Goal: Navigation & Orientation: Find specific page/section

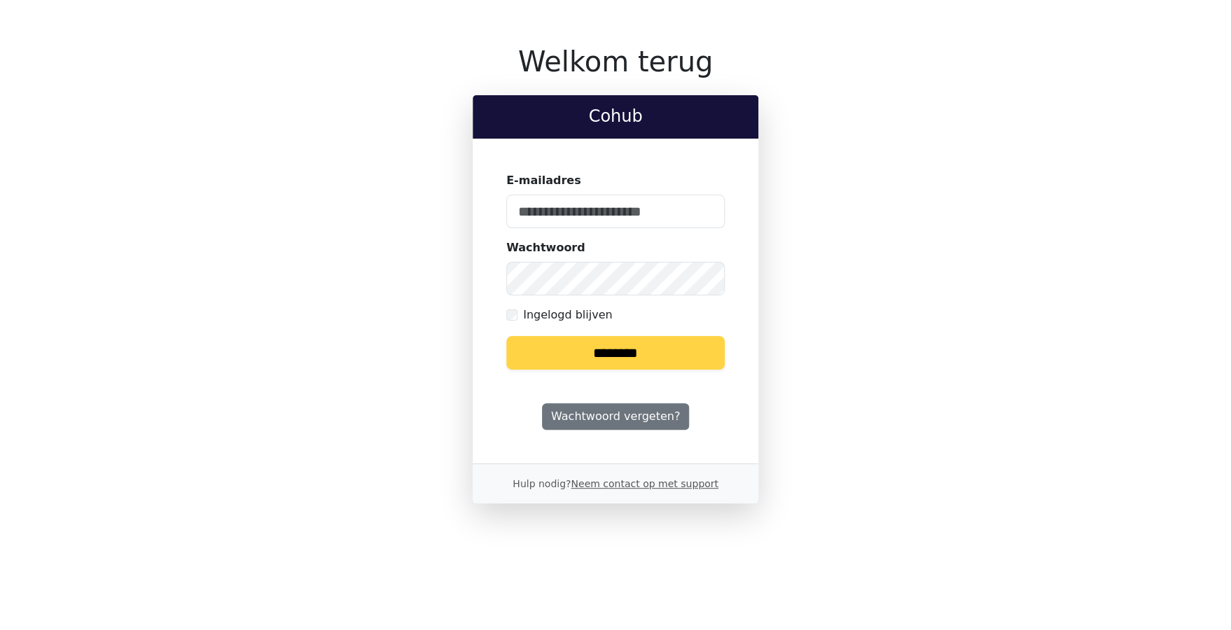
type input "**********"
click at [593, 356] on input "********" at bounding box center [615, 353] width 218 height 34
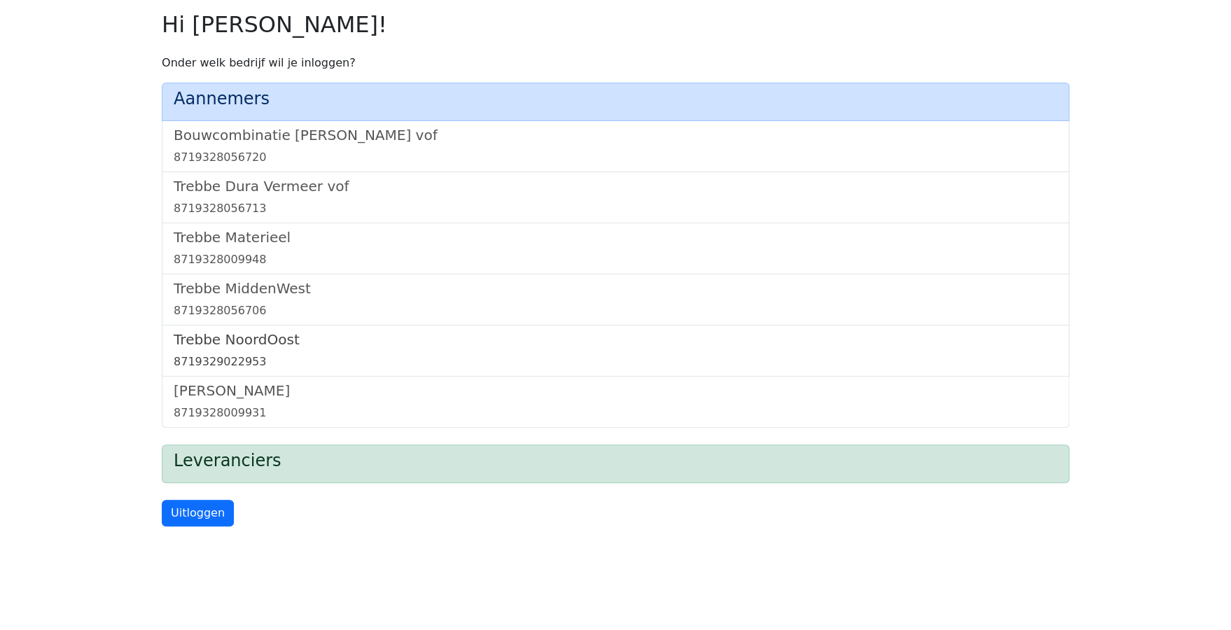
click at [258, 347] on h5 "Trebbe NoordOost" at bounding box center [616, 339] width 884 height 17
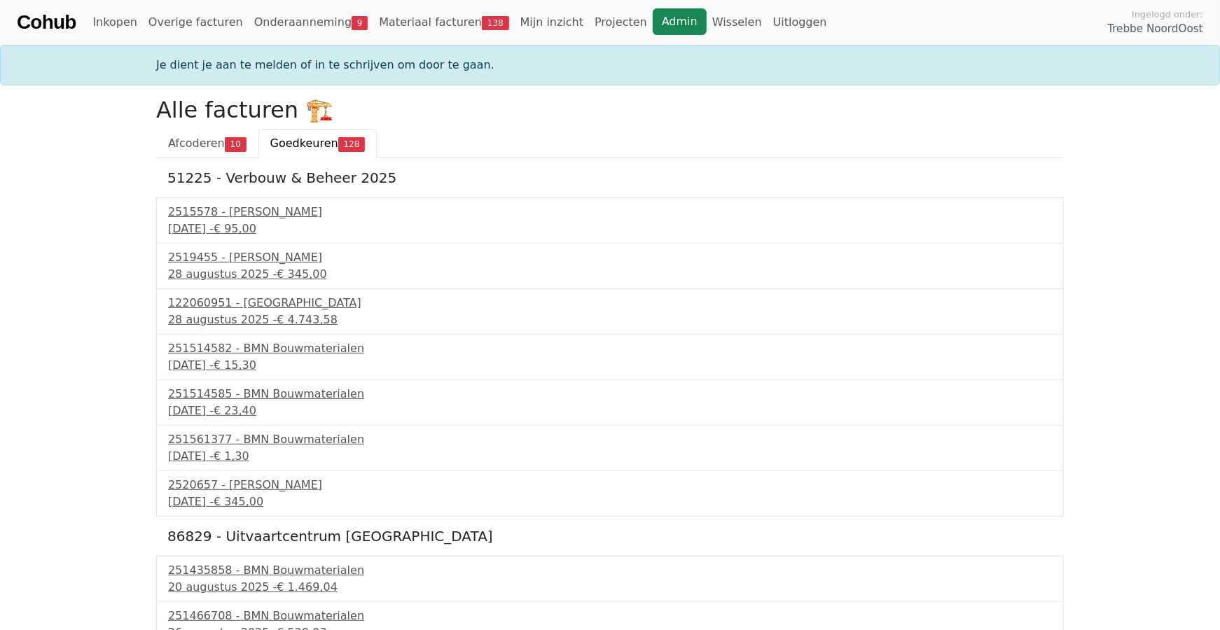
click at [653, 21] on link "Admin" at bounding box center [680, 21] width 54 height 27
